Goal: Task Accomplishment & Management: Manage account settings

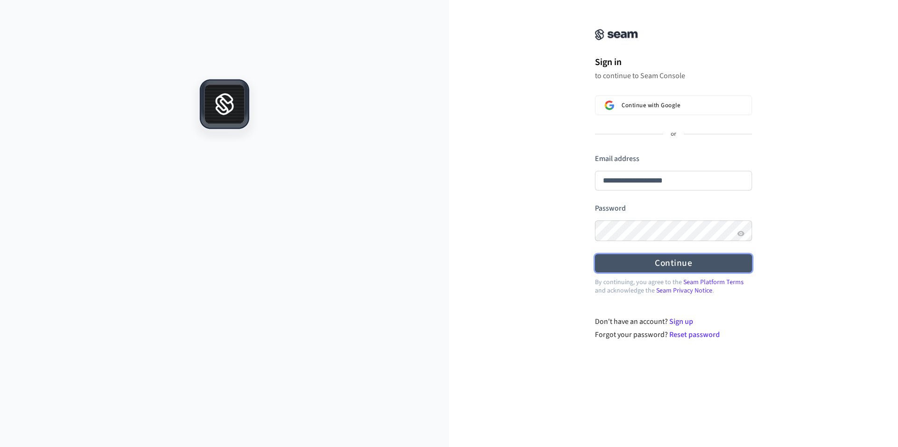
click at [676, 265] on button "Continue" at bounding box center [673, 263] width 157 height 18
type input "**********"
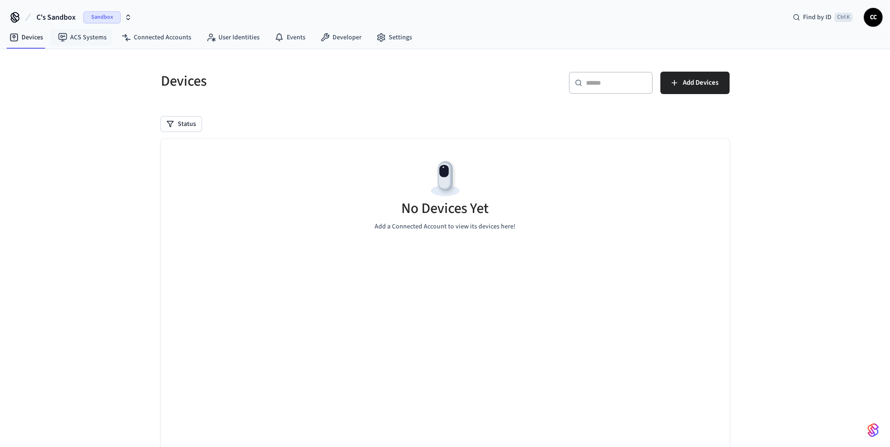
click at [98, 19] on span "Sandbox" at bounding box center [101, 17] width 37 height 12
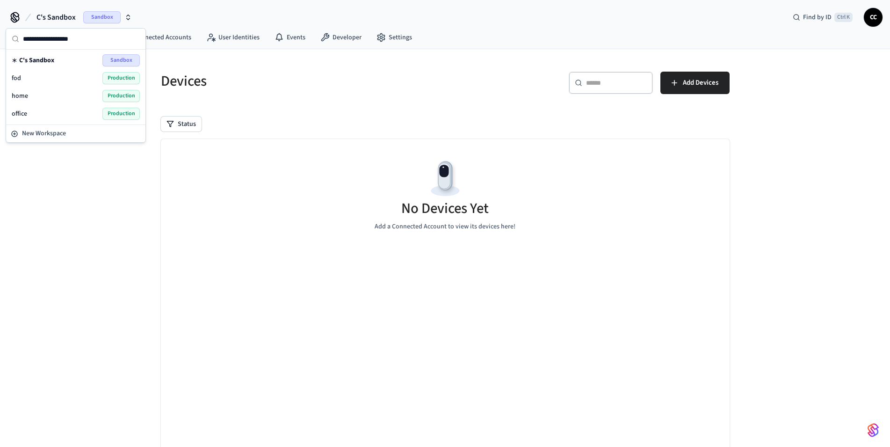
click at [107, 116] on span "Production" at bounding box center [120, 114] width 37 height 12
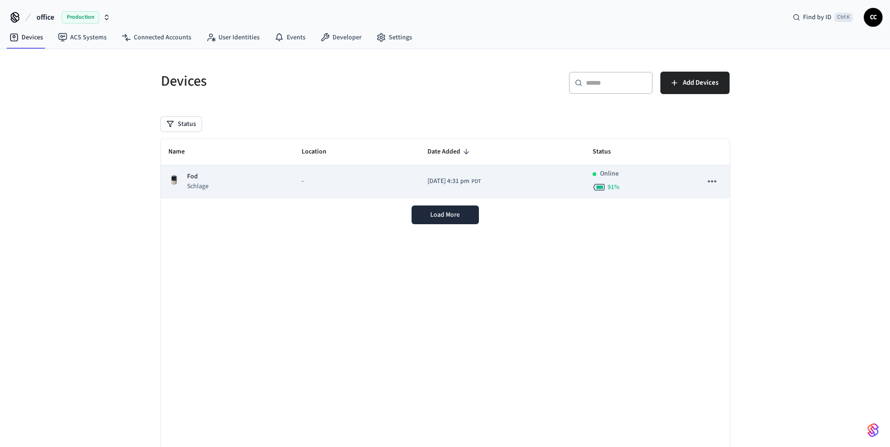
click at [246, 186] on div "Fod Schlage" at bounding box center [227, 181] width 118 height 19
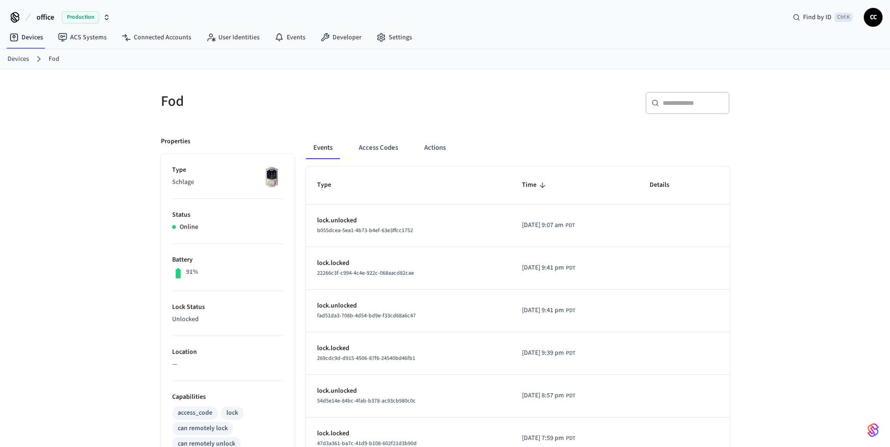
click at [66, 272] on div "Fod ​ ​ Properties Type Schlage Status Online Battery 91% Lock Status Unlocked …" at bounding box center [445, 381] width 890 height 624
click at [393, 44] on link "Settings" at bounding box center [394, 37] width 51 height 17
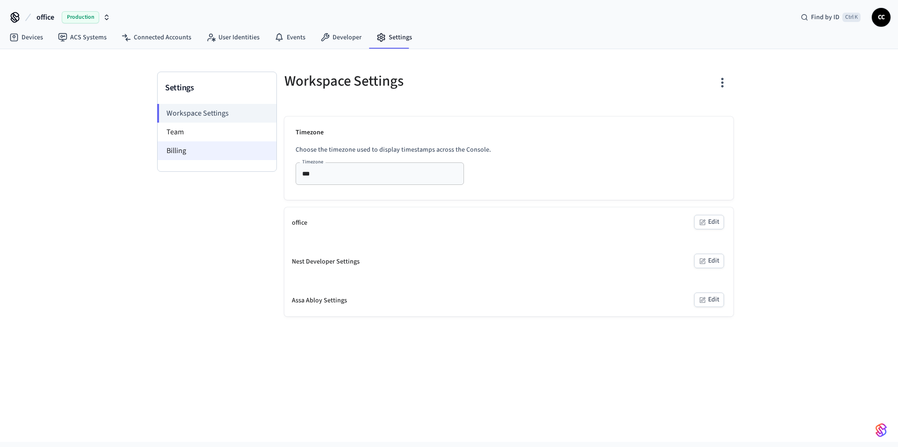
click at [190, 148] on li "Billing" at bounding box center [217, 150] width 119 height 19
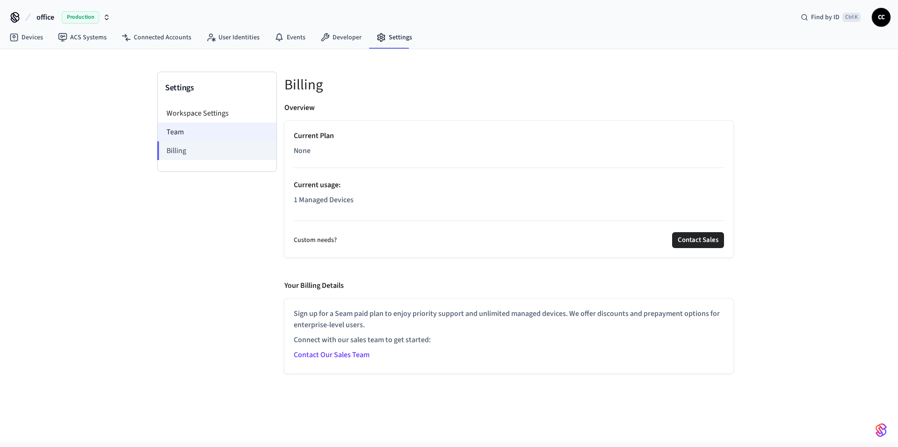
click at [181, 130] on li "Team" at bounding box center [217, 132] width 119 height 19
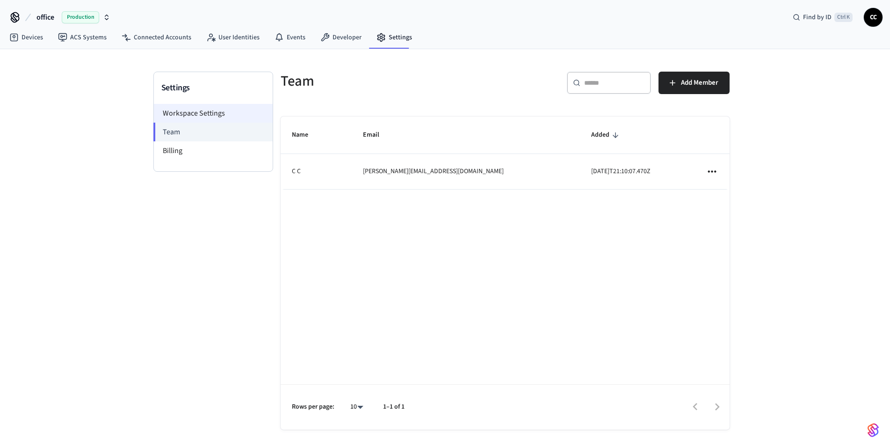
click at [181, 114] on li "Workspace Settings" at bounding box center [213, 113] width 119 height 19
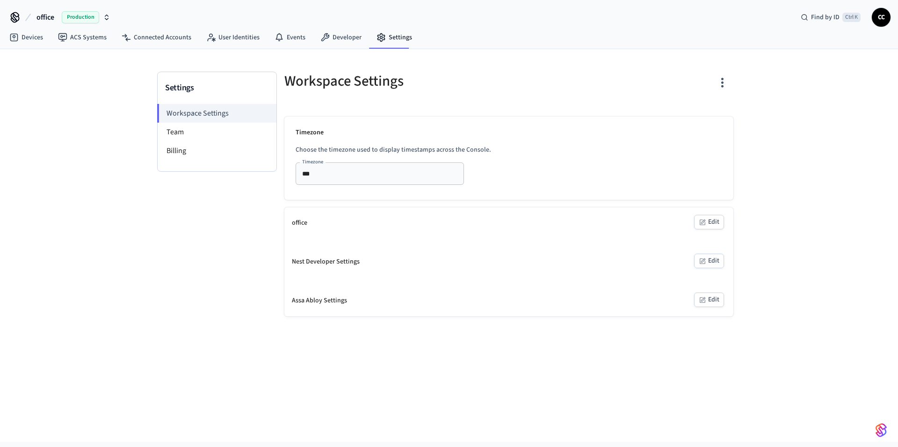
click at [318, 179] on input "***" at bounding box center [365, 173] width 135 height 12
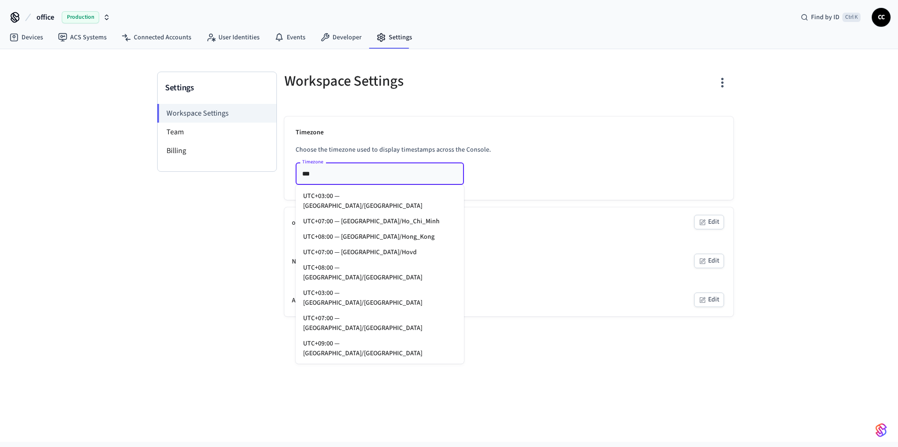
scroll to position [5862, 0]
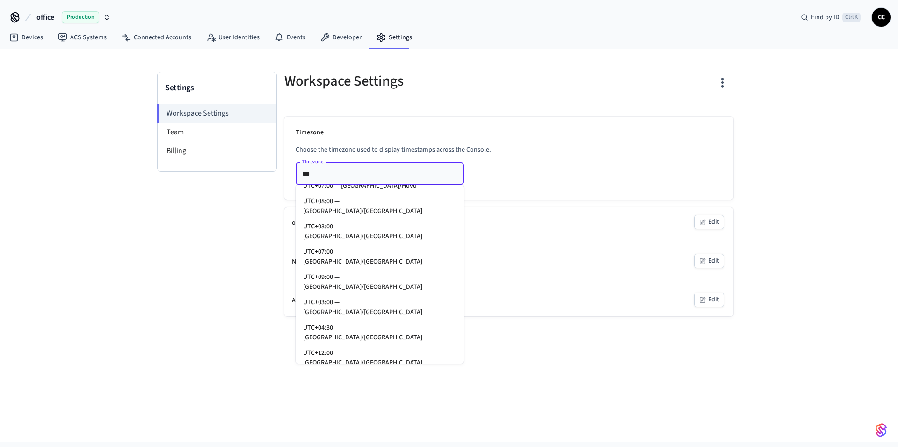
type input "**********"
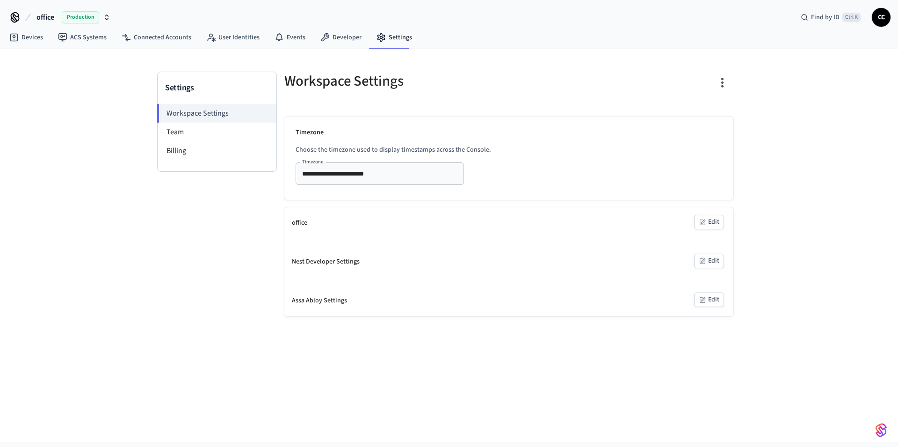
click at [208, 301] on div "Settings Workspace Settings Team Billing" at bounding box center [217, 194] width 120 height 245
click at [180, 133] on li "Team" at bounding box center [217, 132] width 119 height 19
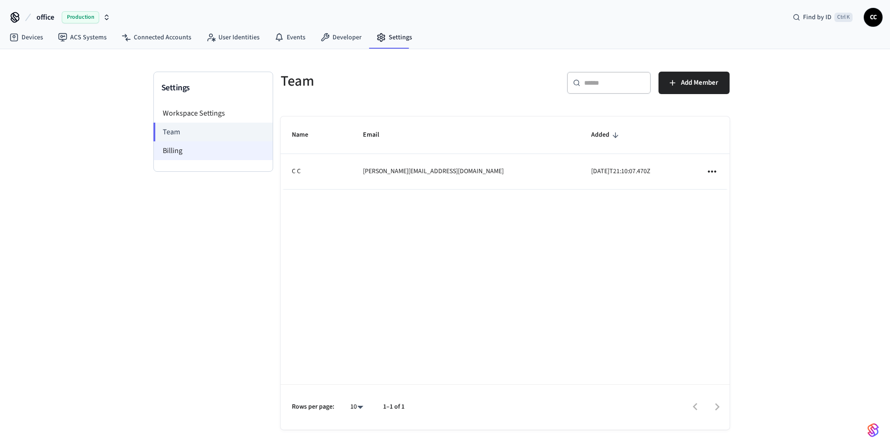
click at [179, 148] on li "Billing" at bounding box center [213, 150] width 119 height 19
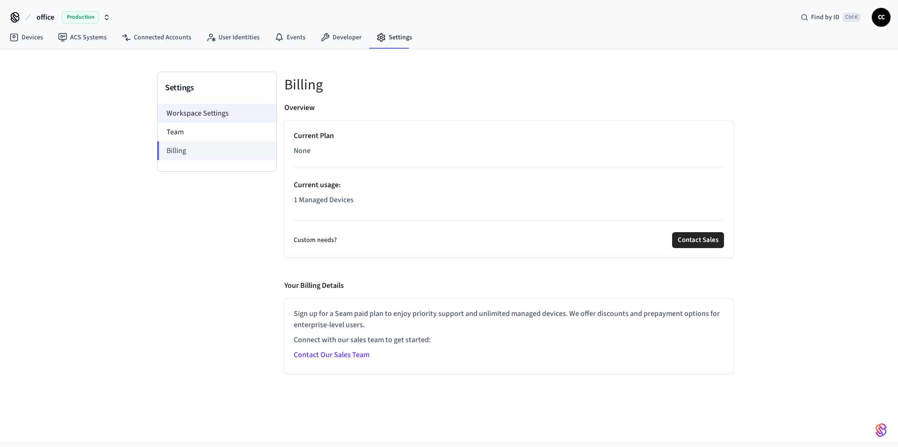
click at [197, 114] on li "Workspace Settings" at bounding box center [217, 113] width 119 height 19
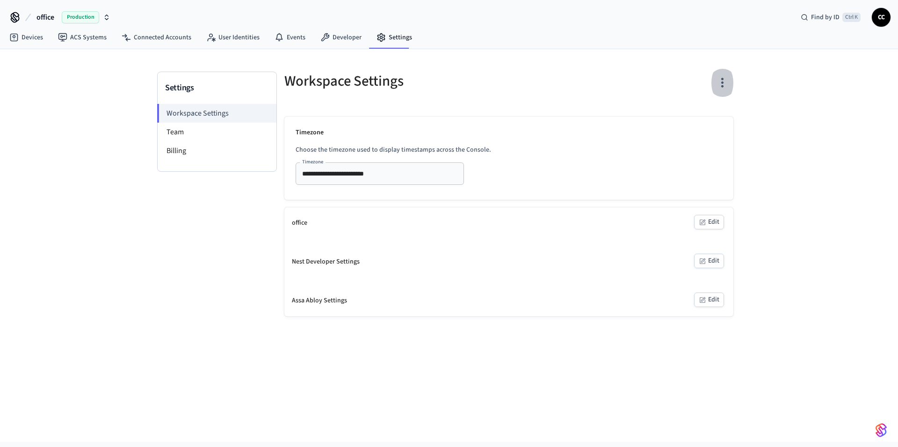
click at [721, 86] on icon "button" at bounding box center [722, 82] width 14 height 14
click at [640, 84] on div at bounding box center [449, 223] width 898 height 447
click at [281, 37] on link "Events" at bounding box center [290, 37] width 46 height 17
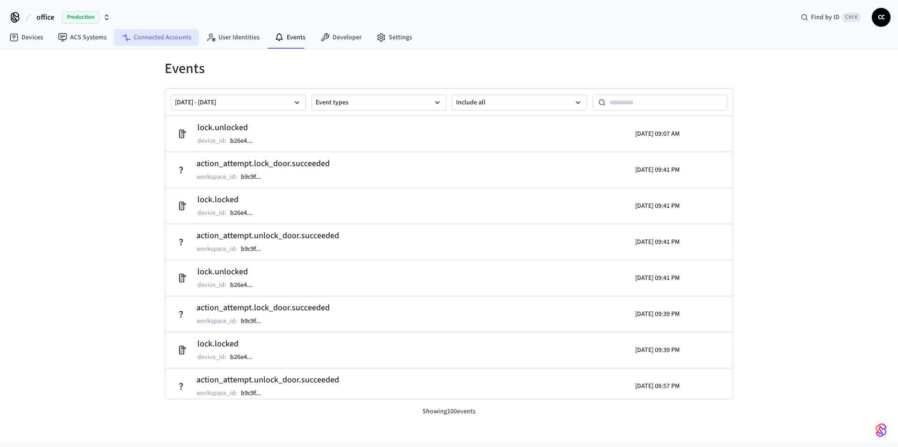
click at [161, 38] on link "Connected Accounts" at bounding box center [156, 37] width 85 height 17
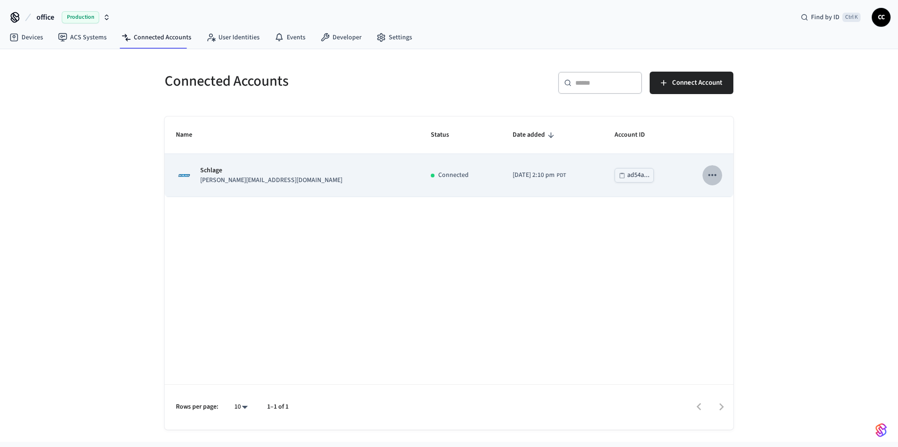
click at [717, 177] on icon "sticky table" at bounding box center [712, 175] width 12 height 12
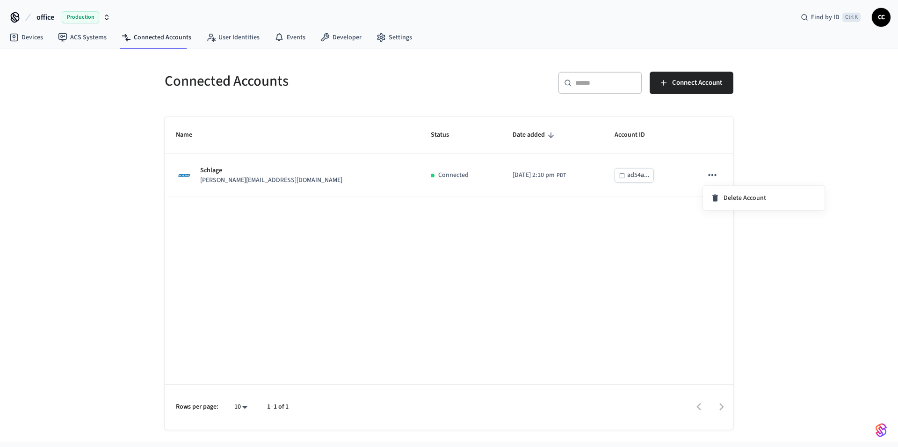
click at [518, 175] on div at bounding box center [449, 223] width 898 height 447
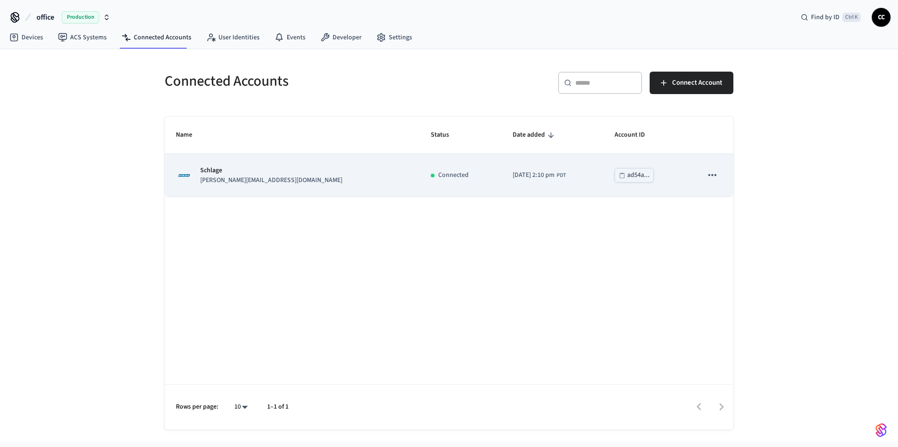
click at [419, 181] on td "Connected" at bounding box center [459, 175] width 81 height 43
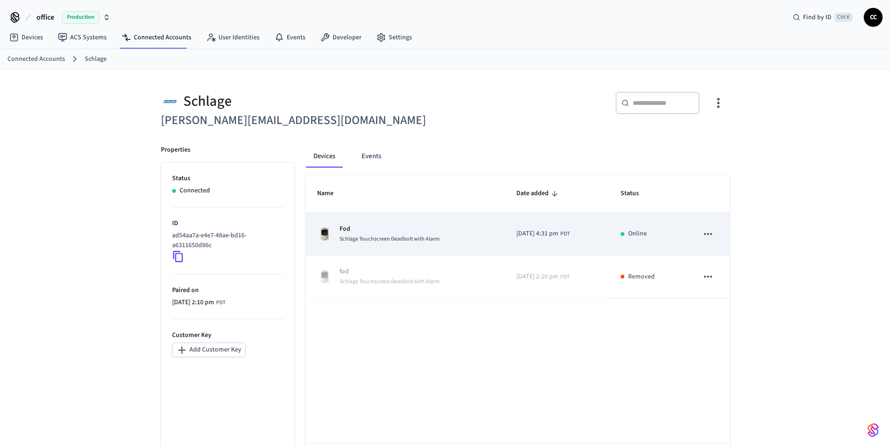
click at [709, 240] on button "sticky table" at bounding box center [708, 234] width 20 height 20
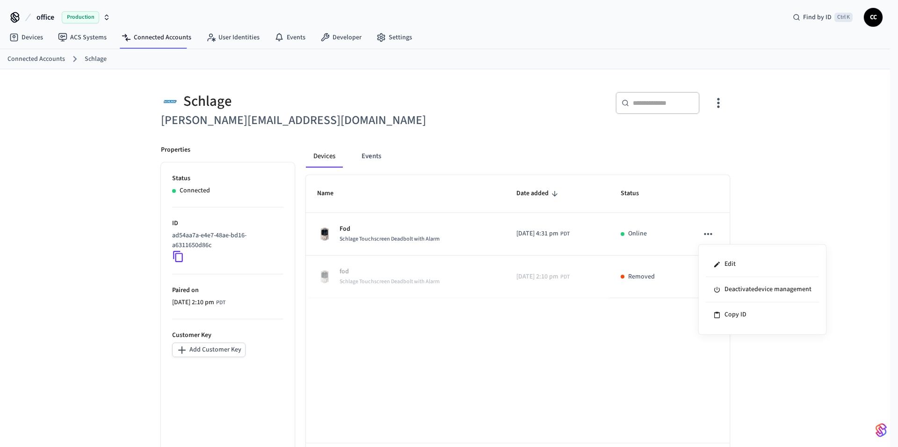
click at [788, 187] on div at bounding box center [449, 223] width 898 height 447
click at [366, 157] on button "Events" at bounding box center [371, 156] width 35 height 22
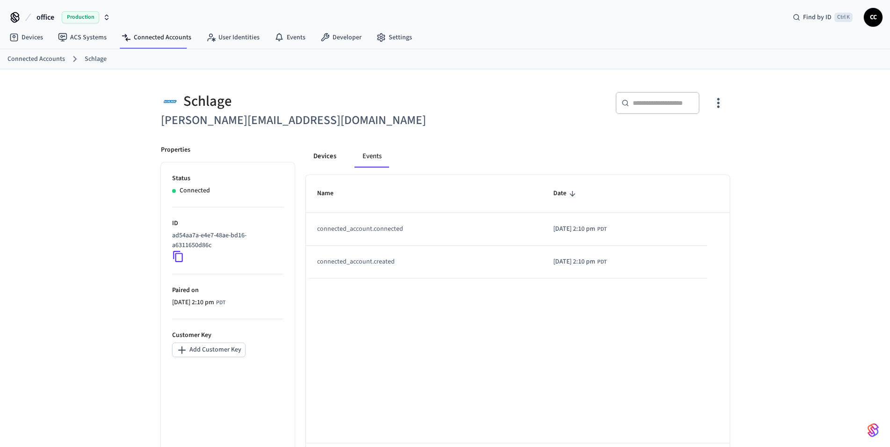
click at [324, 159] on button "Devices" at bounding box center [325, 156] width 38 height 22
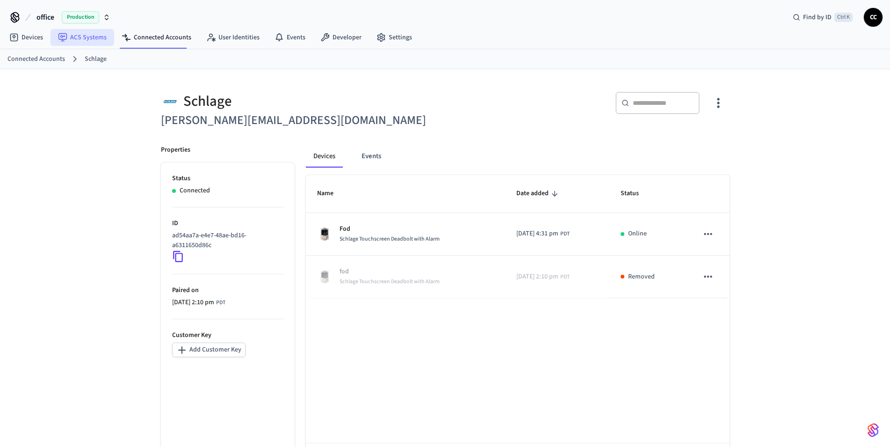
click at [89, 36] on link "ACS Systems" at bounding box center [83, 37] width 64 height 17
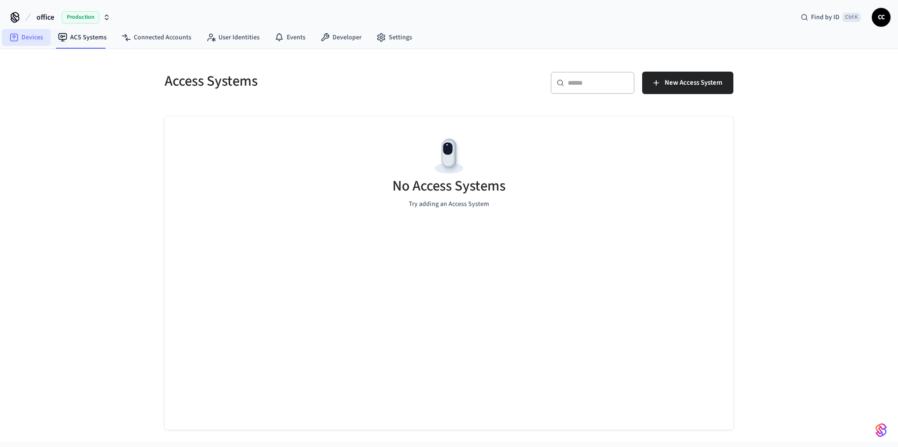
click at [40, 39] on link "Devices" at bounding box center [26, 37] width 49 height 17
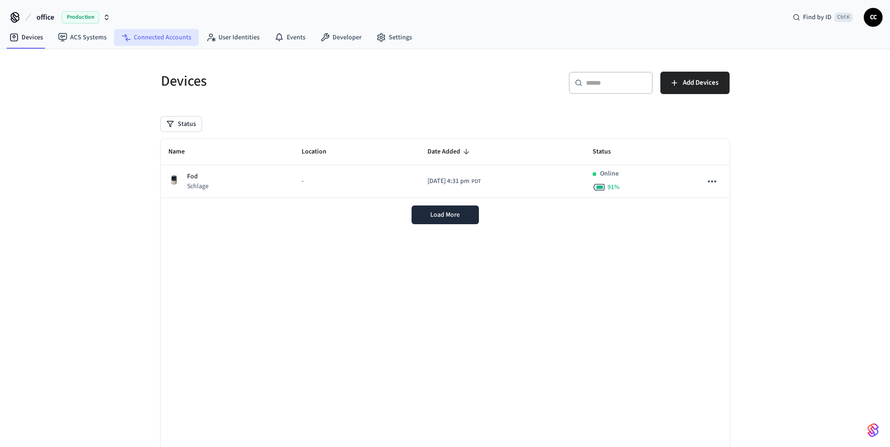
click at [171, 32] on link "Connected Accounts" at bounding box center [156, 37] width 85 height 17
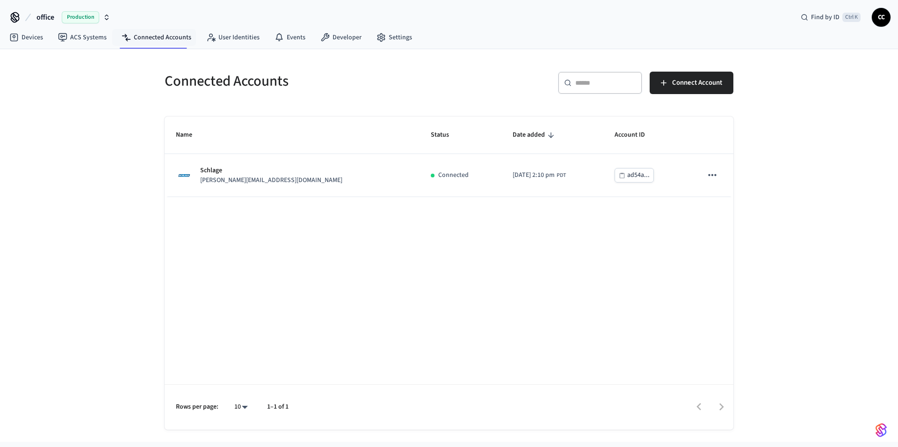
click at [876, 18] on span "CC" at bounding box center [881, 17] width 17 height 17
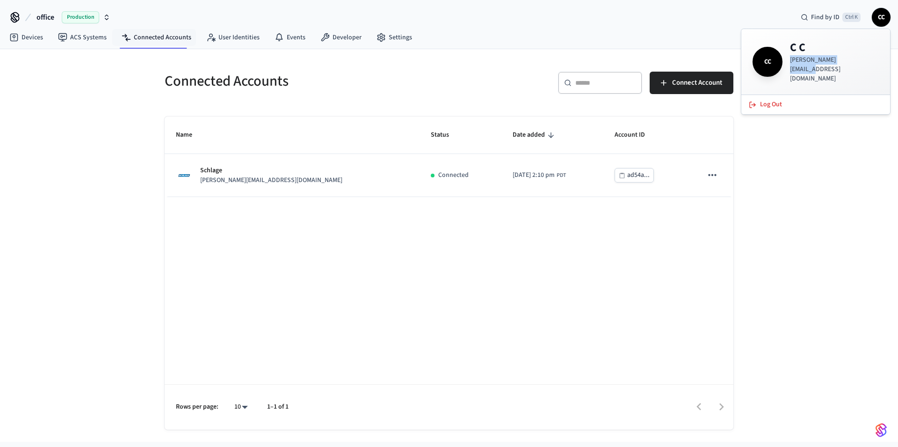
drag, startPoint x: 864, startPoint y: 62, endPoint x: 791, endPoint y: 62, distance: 73.0
click at [791, 62] on div "CC C C [PERSON_NAME][EMAIL_ADDRESS][DOMAIN_NAME]" at bounding box center [815, 61] width 126 height 43
copy p "[PERSON_NAME][EMAIL_ADDRESS][DOMAIN_NAME]"
click at [673, 31] on div "Devices ACS Systems Connected Accounts User Identities Events Developer Settings" at bounding box center [449, 38] width 898 height 22
